Goal: Task Accomplishment & Management: Use online tool/utility

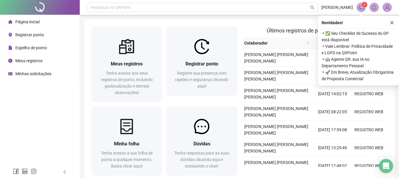
click at [393, 23] on icon "close" at bounding box center [392, 23] width 4 height 4
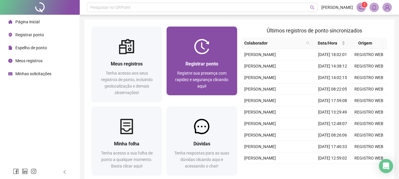
click at [210, 69] on div "Registrar ponto Registre sua presença com rapidez e segurança clicando aqui!" at bounding box center [202, 74] width 56 height 29
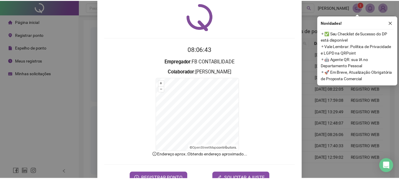
scroll to position [37, 0]
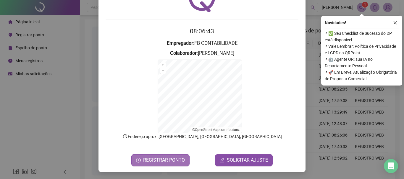
click at [147, 156] on button "REGISTRAR PONTO" at bounding box center [160, 161] width 58 height 12
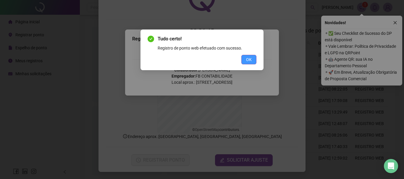
click at [248, 60] on span "OK" at bounding box center [249, 59] width 6 height 7
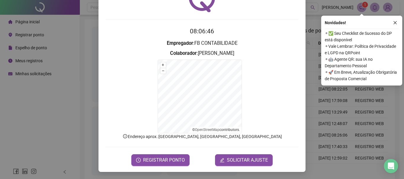
click at [52, 114] on div "Registro de ponto web 08:06:46 Empregador : FB CONTABILIDADE Colaborador : [PER…" at bounding box center [202, 89] width 404 height 179
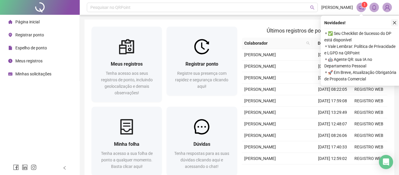
click at [395, 24] on icon "close" at bounding box center [395, 23] width 4 height 4
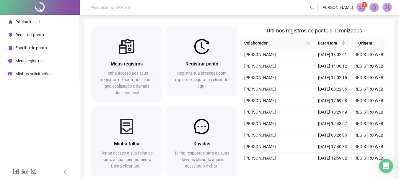
click at [362, 8] on icon "notification" at bounding box center [361, 7] width 5 height 5
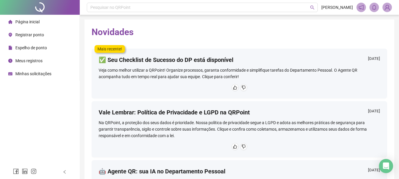
click at [386, 30] on h2 "Novidades" at bounding box center [240, 32] width 296 height 11
click at [29, 25] on div "Página inicial" at bounding box center [23, 22] width 31 height 12
